Goal: Information Seeking & Learning: Learn about a topic

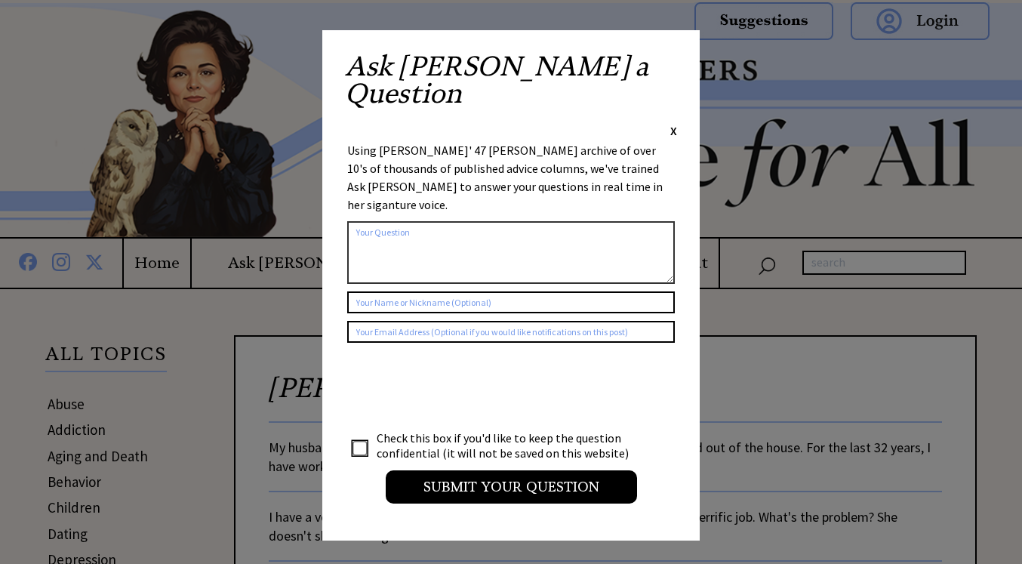
click at [672, 122] on div "X" at bounding box center [673, 130] width 7 height 17
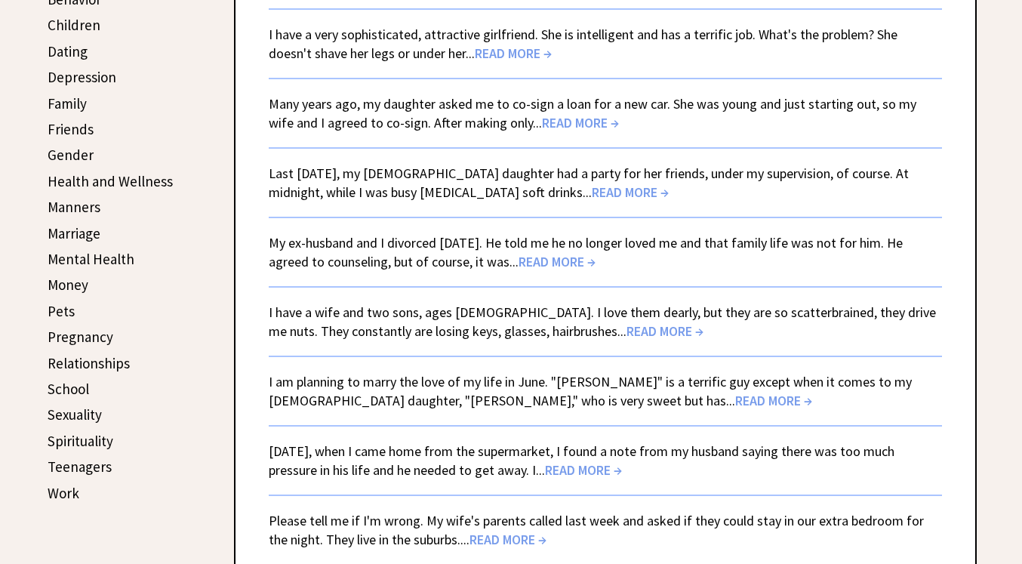
scroll to position [488, 0]
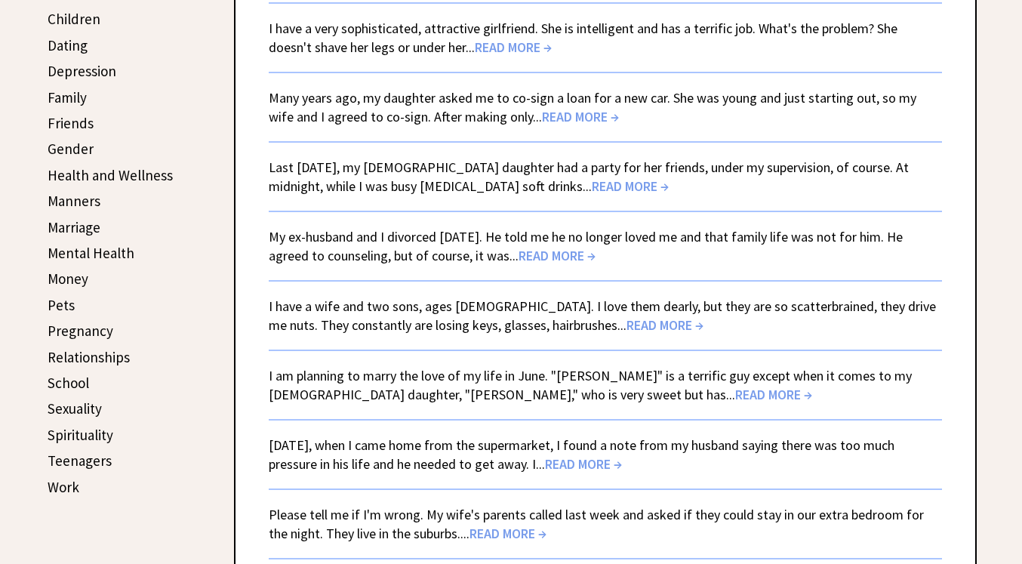
click at [86, 405] on link "Sexuality" at bounding box center [75, 408] width 54 height 18
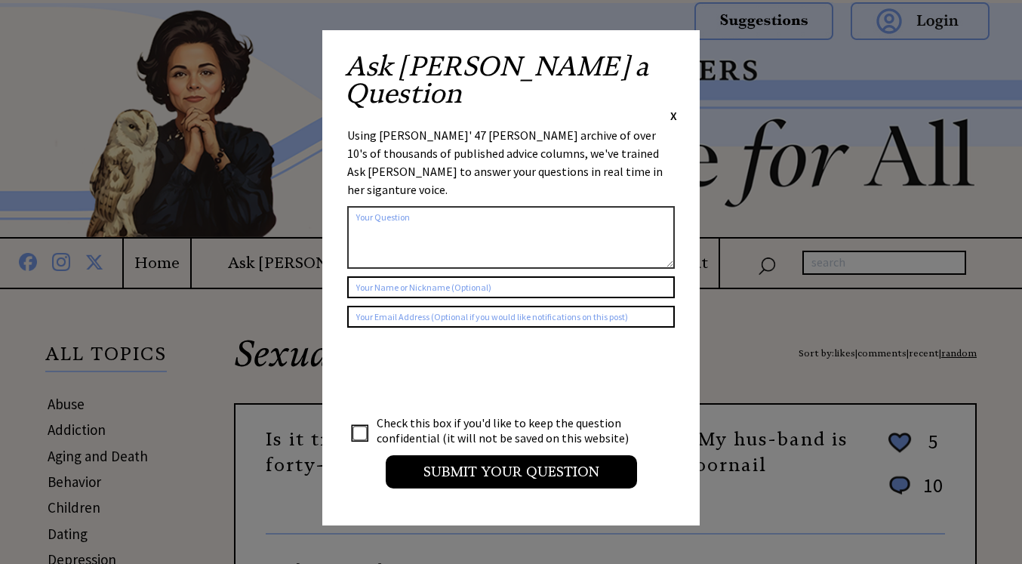
click at [675, 108] on span "X" at bounding box center [673, 115] width 7 height 15
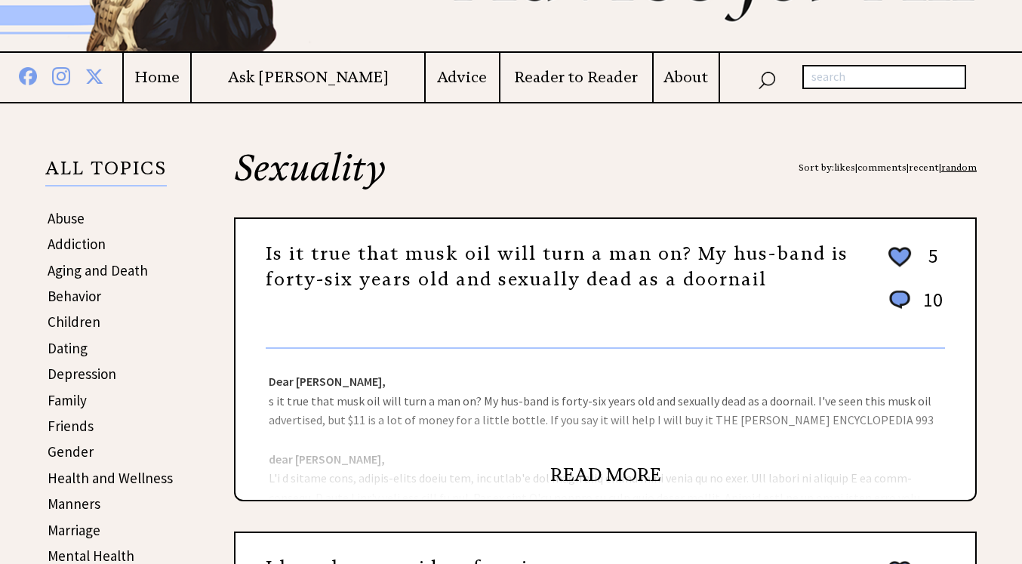
scroll to position [221, 0]
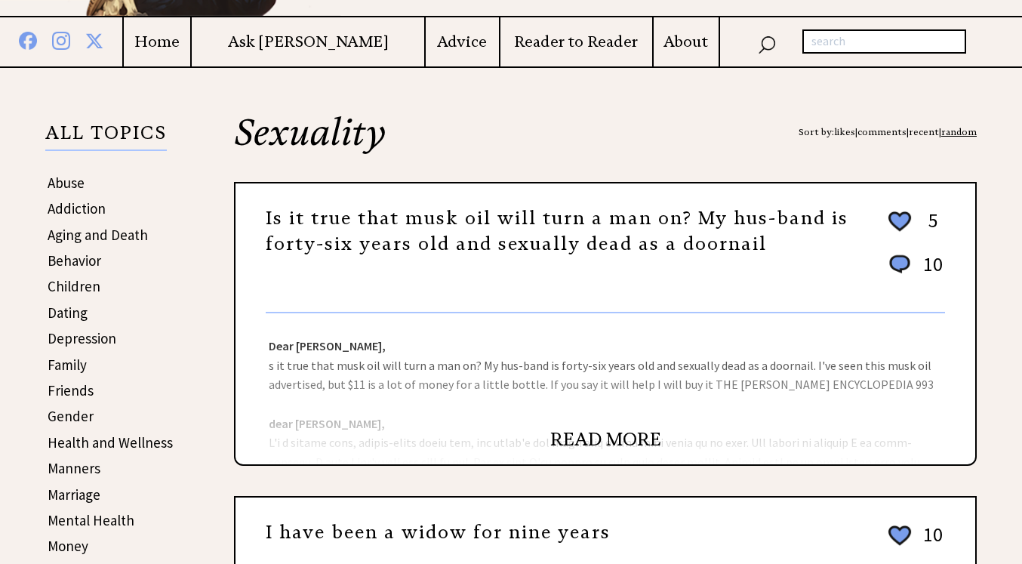
click at [69, 412] on link "Gender" at bounding box center [71, 416] width 46 height 18
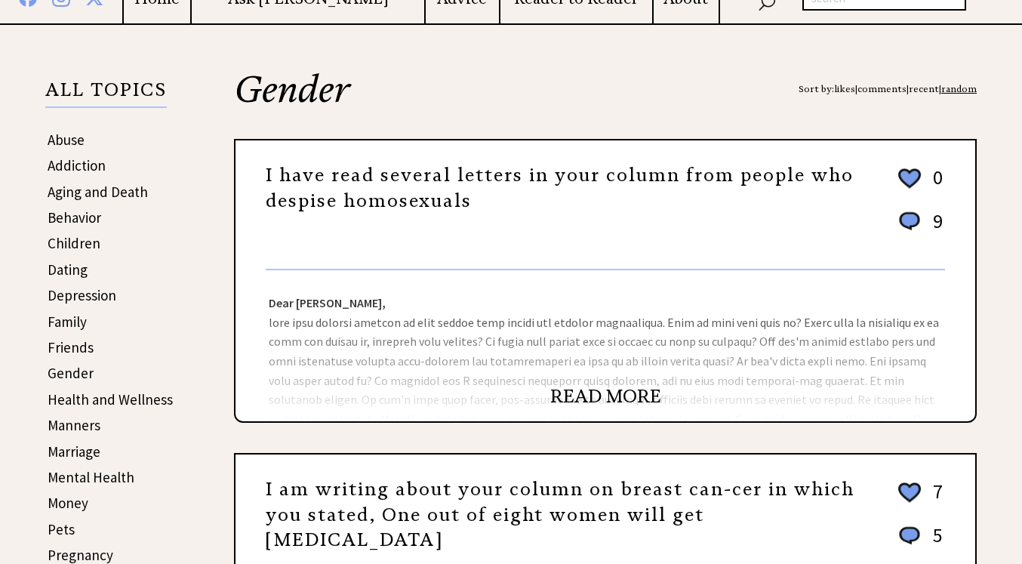
scroll to position [281, 0]
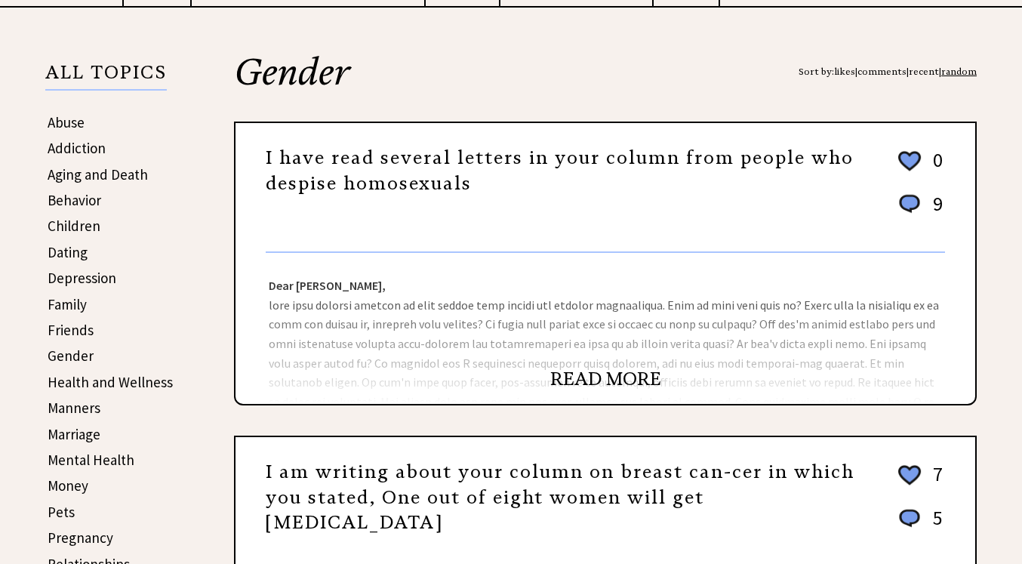
click at [582, 379] on link "READ MORE" at bounding box center [605, 379] width 111 height 23
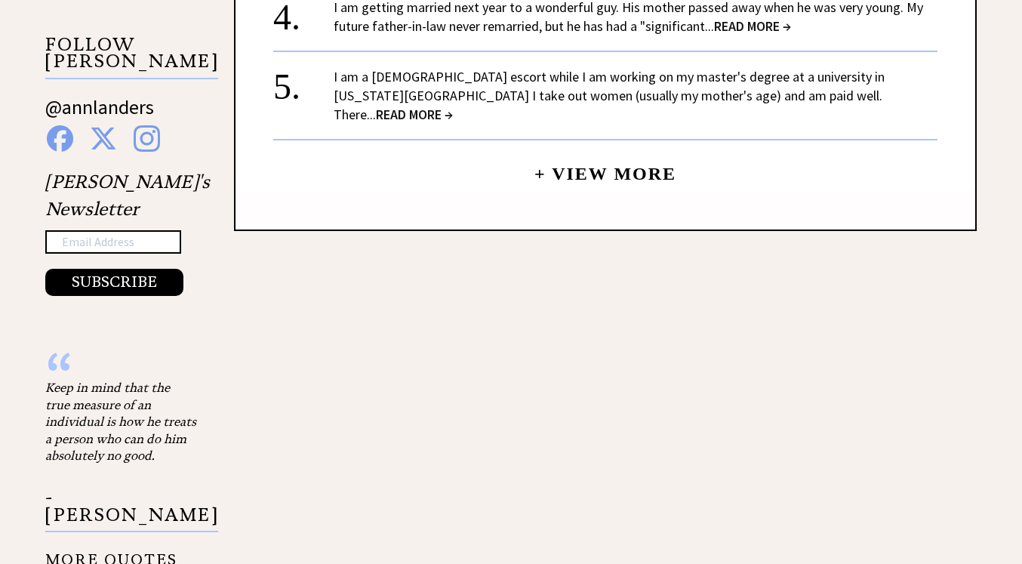
scroll to position [1538, 0]
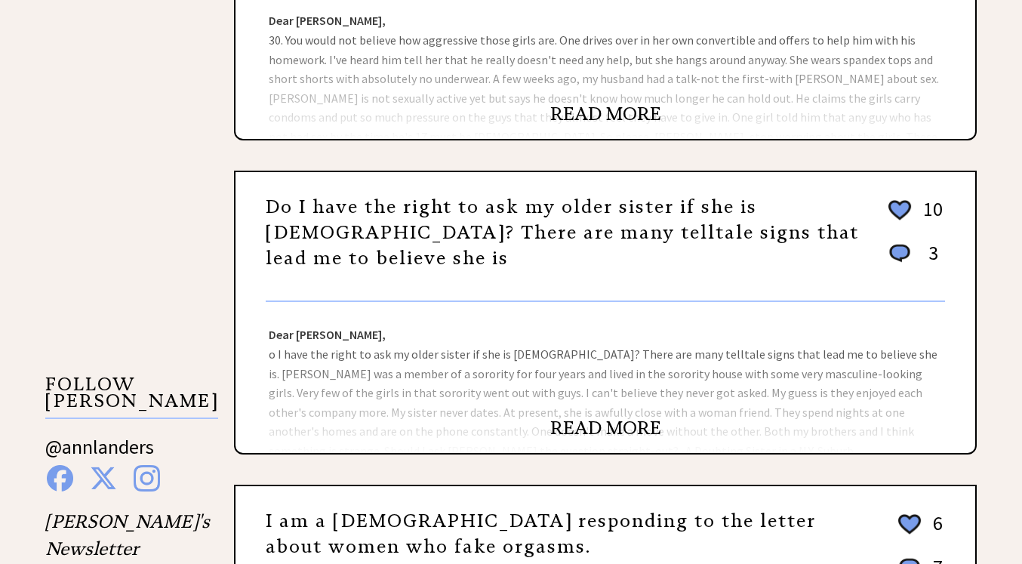
scroll to position [1174, 0]
click at [614, 428] on link "READ MORE" at bounding box center [605, 428] width 111 height 23
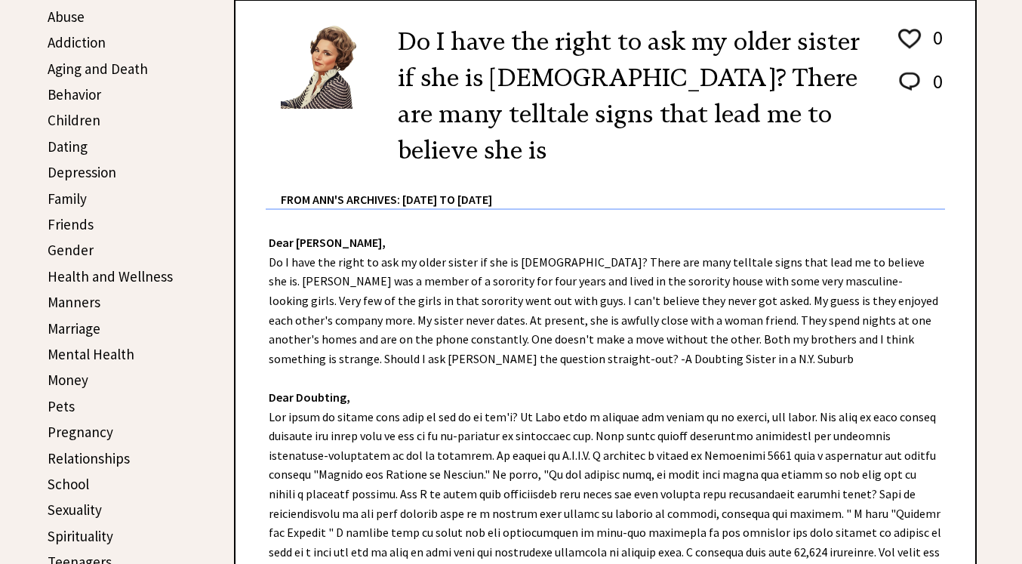
scroll to position [385, 0]
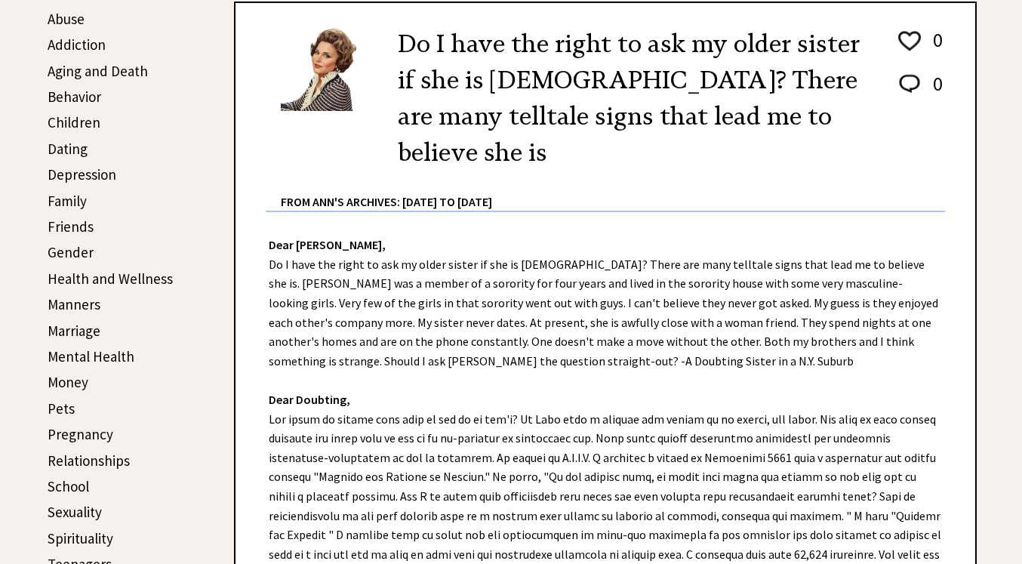
click at [134, 278] on link "Health and Wellness" at bounding box center [110, 278] width 125 height 18
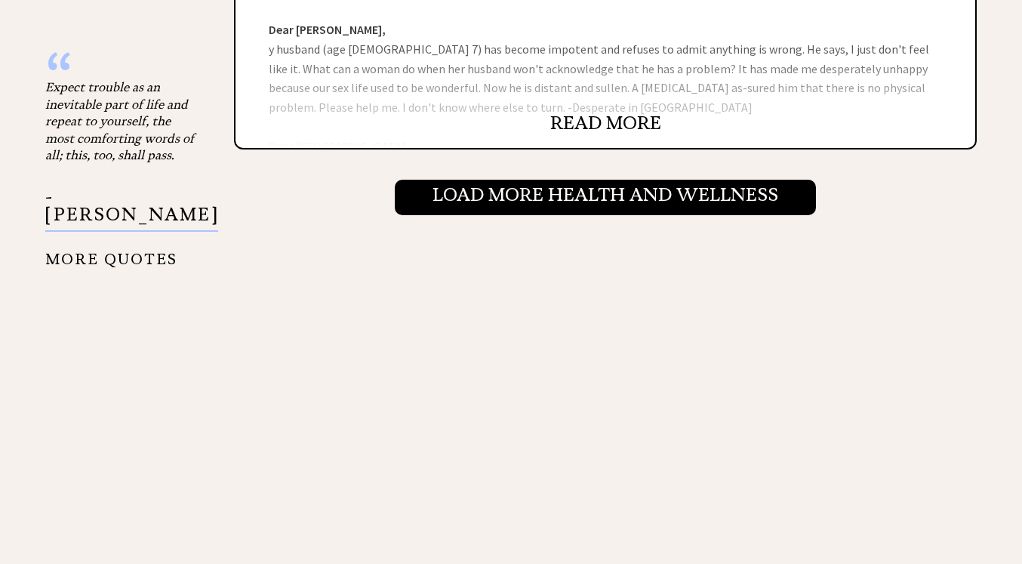
scroll to position [1828, 0]
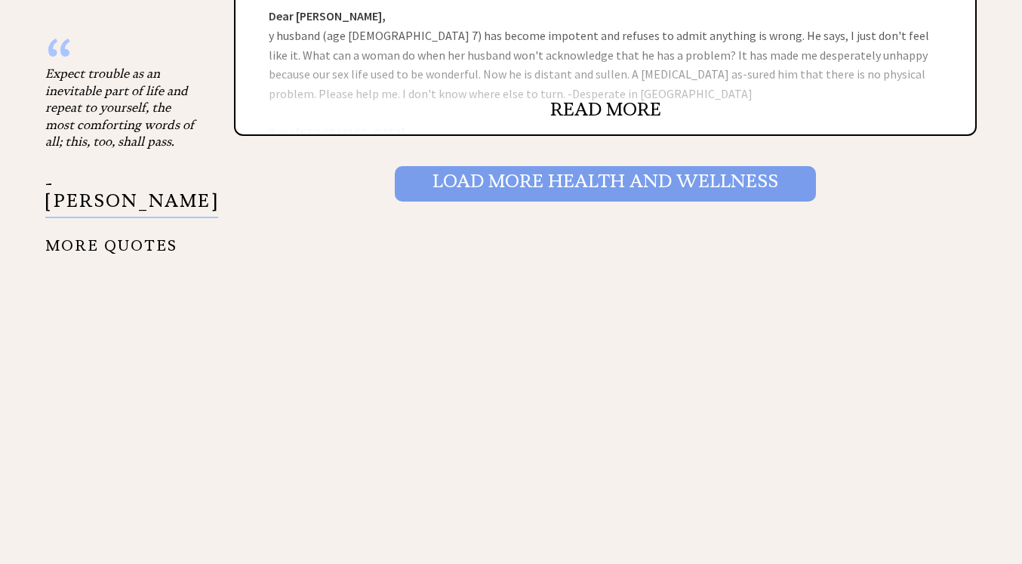
click at [665, 177] on input "Load More Health and wellness" at bounding box center [605, 183] width 421 height 35
